Goal: Information Seeking & Learning: Learn about a topic

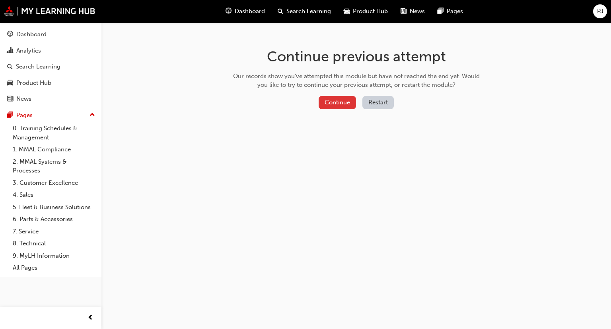
click at [336, 98] on button "Continue" at bounding box center [337, 102] width 37 height 13
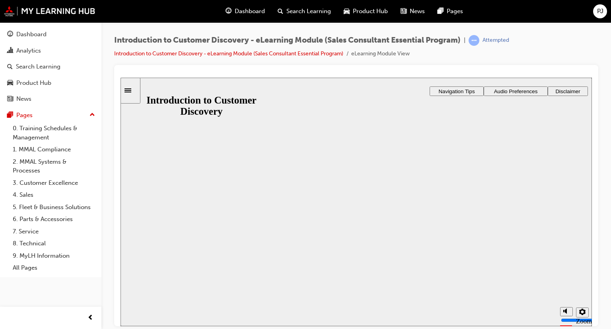
click at [152, 328] on button "Resume" at bounding box center [136, 335] width 31 height 10
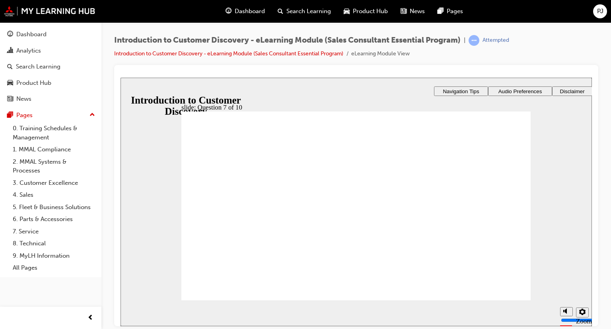
checkbox input "true"
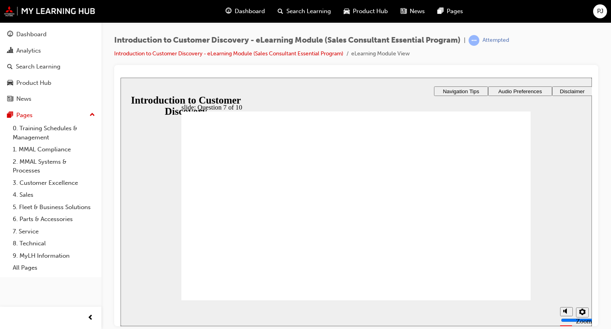
drag, startPoint x: 494, startPoint y: 287, endPoint x: 498, endPoint y: 285, distance: 4.4
radio input "true"
